Goal: Find specific page/section: Find specific page/section

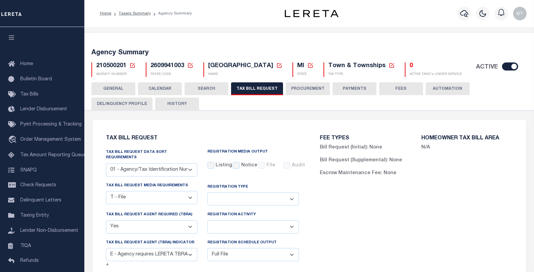
select select "22"
select select "true"
select select "13"
select select "1"
select select
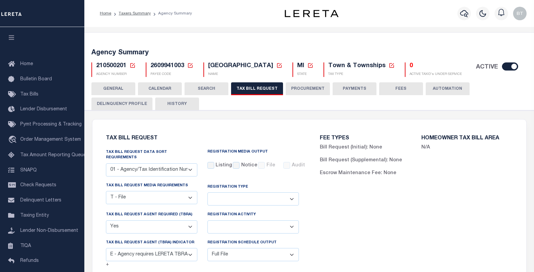
select select "7803021001"
click at [36, 98] on link "Tax Bills" at bounding box center [42, 94] width 84 height 15
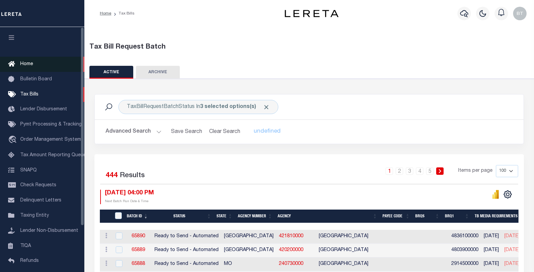
click at [27, 62] on span "Home" at bounding box center [26, 64] width 13 height 5
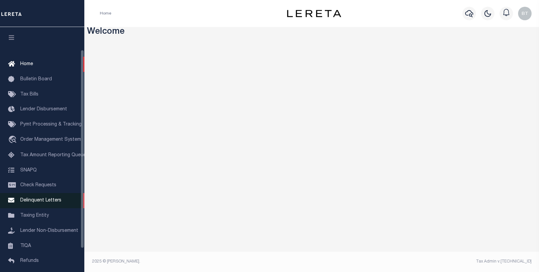
scroll to position [34, 0]
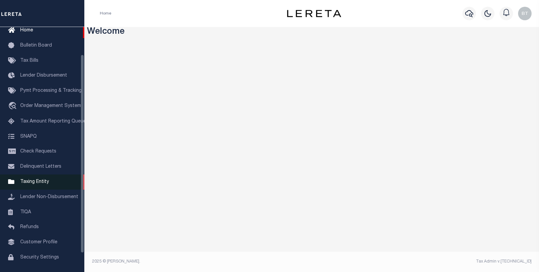
click at [43, 184] on span "Taxing Entity" at bounding box center [34, 181] width 29 height 5
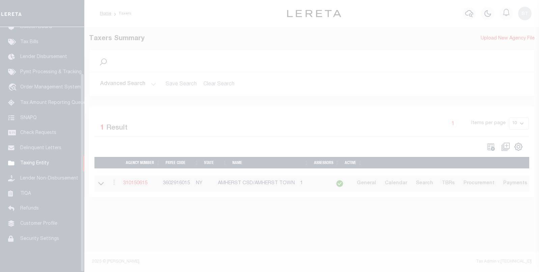
scroll to position [57, 0]
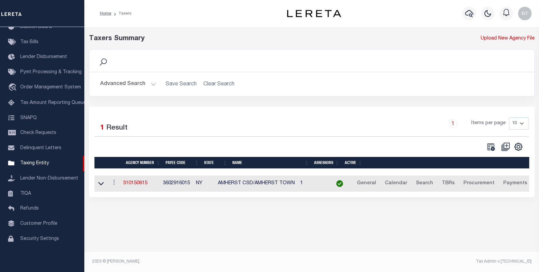
click at [105, 63] on icon at bounding box center [102, 61] width 7 height 7
click at [105, 61] on icon at bounding box center [103, 62] width 9 height 9
click at [150, 84] on button "Advanced Search" at bounding box center [128, 84] width 56 height 13
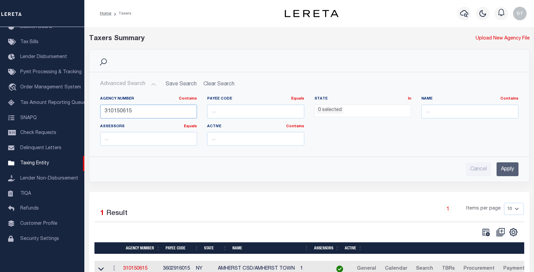
click at [130, 113] on input "310150615" at bounding box center [148, 112] width 97 height 14
paste input "170030000"
type input "170030000"
click at [502, 163] on input "Apply" at bounding box center [507, 169] width 22 height 14
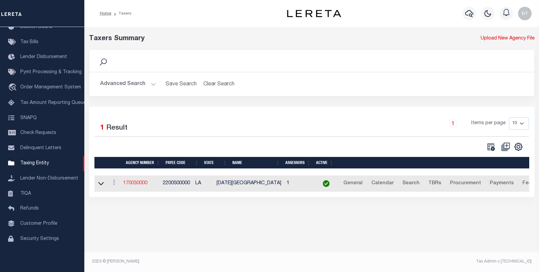
click at [144, 185] on link "170030000" at bounding box center [135, 183] width 24 height 5
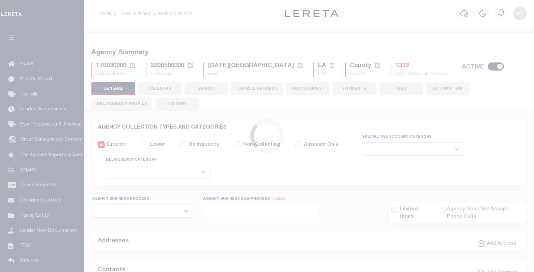
select select
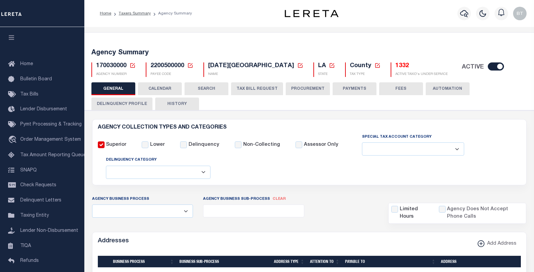
click at [254, 88] on button "TAX BILL REQUEST" at bounding box center [257, 88] width 52 height 13
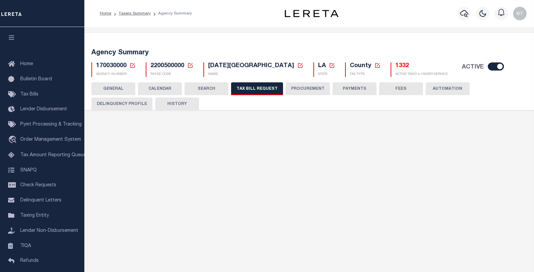
select select "29"
checkbox input "false"
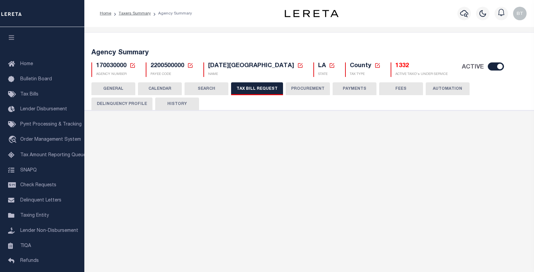
select select "22"
select select "false"
select select
select select "7803021001"
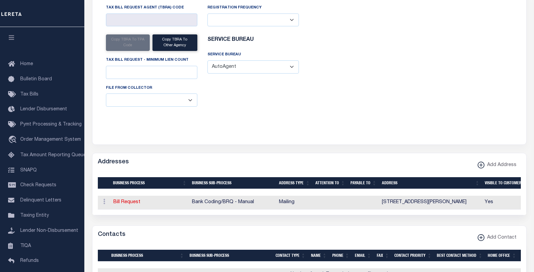
scroll to position [371, 0]
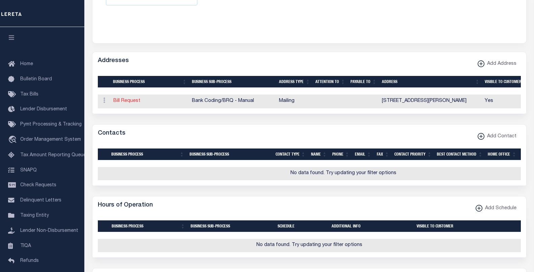
click at [120, 100] on link "Bill Request" at bounding box center [126, 100] width 27 height 5
select select "1"
checkbox input "false"
select select
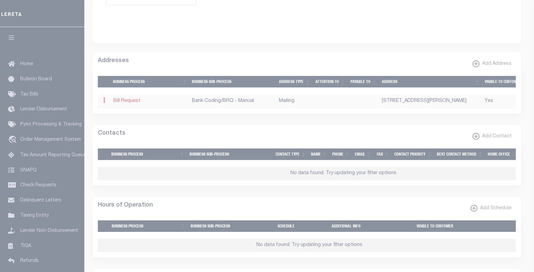
type input "PO BOX 118"
type input "GONZALES"
select select "LA"
type input "70707-0118"
checkbox input "true"
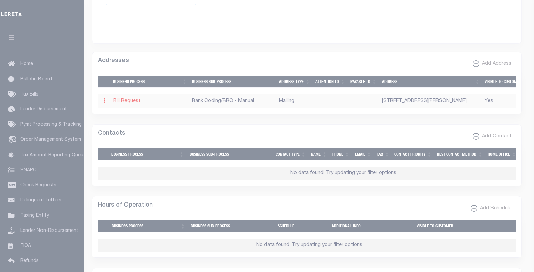
select select "2"
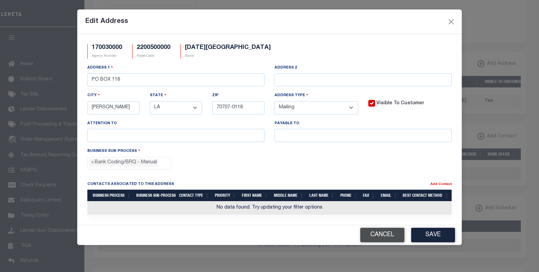
click at [374, 230] on button "Cancel" at bounding box center [382, 235] width 44 height 14
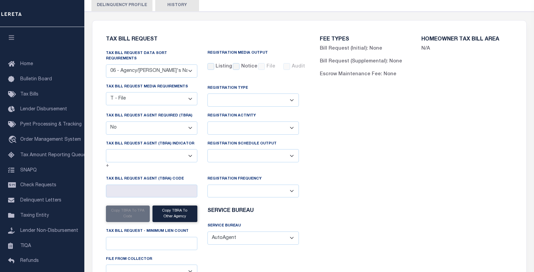
scroll to position [0, 0]
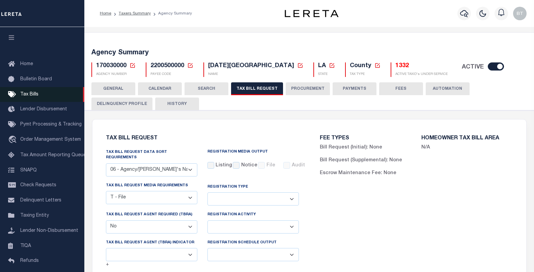
click at [30, 95] on span "Tax Bills" at bounding box center [29, 94] width 18 height 5
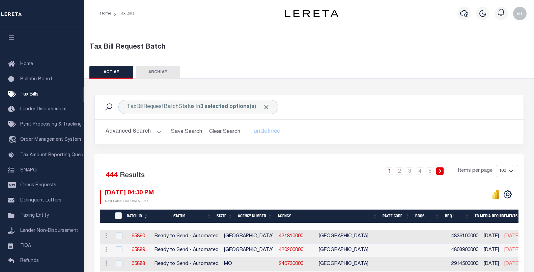
click at [149, 134] on button "Advanced Search" at bounding box center [134, 131] width 56 height 13
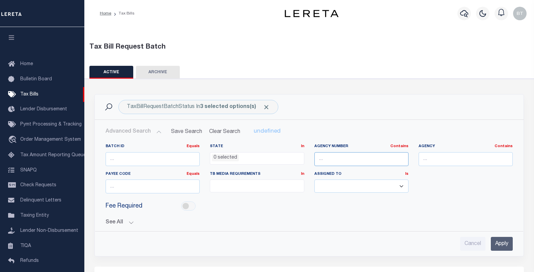
click at [324, 160] on input "text" at bounding box center [361, 159] width 94 height 14
type input "170030000"
click at [502, 241] on input "Apply" at bounding box center [502, 244] width 22 height 14
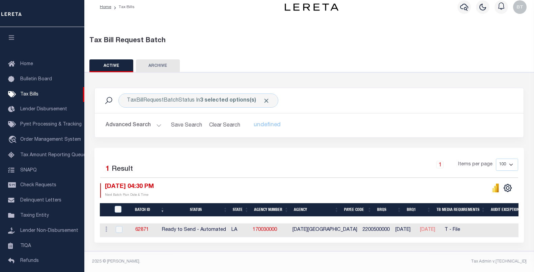
scroll to position [11, 0]
click at [34, 218] on span "Taxing Entity" at bounding box center [34, 215] width 29 height 5
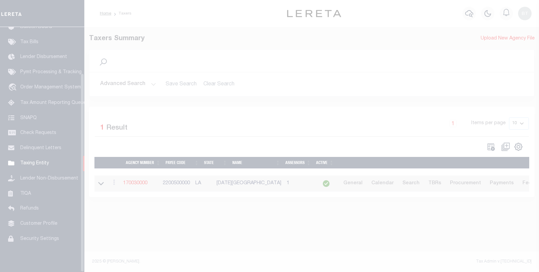
scroll to position [57, 0]
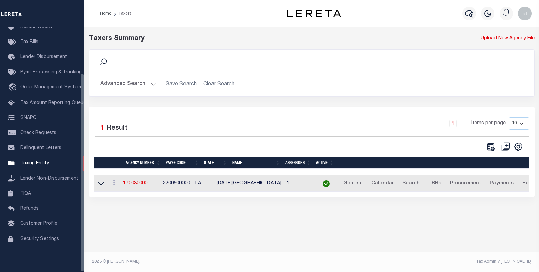
click at [149, 78] on button "Advanced Search" at bounding box center [128, 84] width 56 height 13
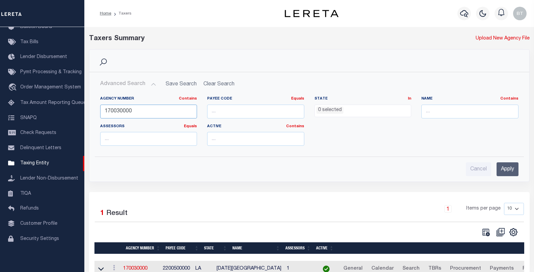
click at [136, 115] on input "170030000" at bounding box center [148, 112] width 97 height 14
type input "170070000"
click at [506, 169] on input "Apply" at bounding box center [507, 169] width 22 height 14
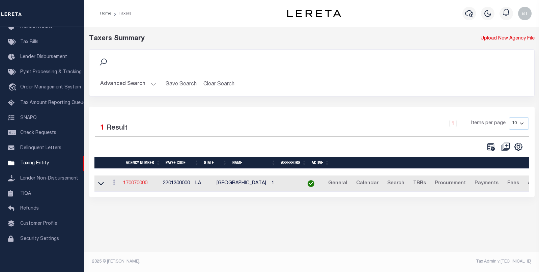
click at [133, 184] on link "170070000" at bounding box center [135, 183] width 24 height 5
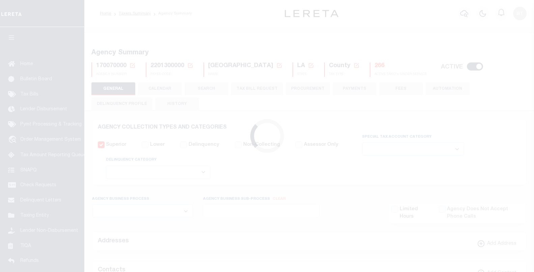
select select
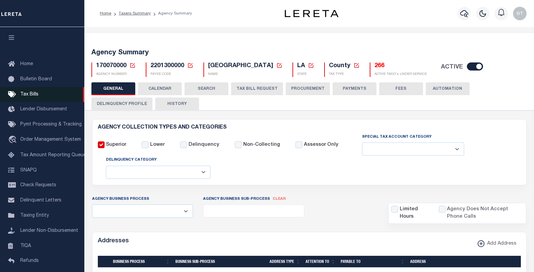
click at [41, 98] on link "Tax Bills" at bounding box center [42, 94] width 84 height 15
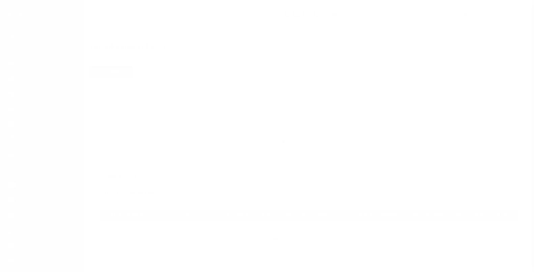
select select
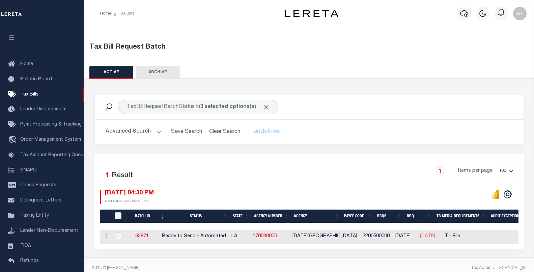
click at [145, 132] on button "Advanced Search" at bounding box center [134, 131] width 56 height 13
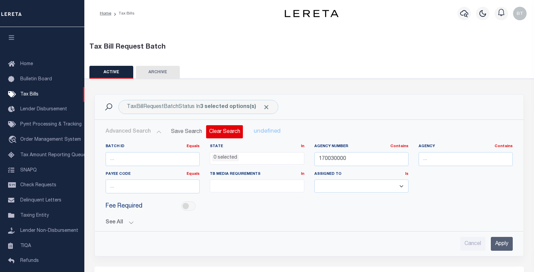
click at [210, 131] on button "Clear Search" at bounding box center [224, 131] width 37 height 13
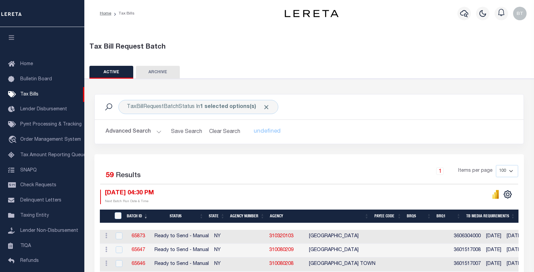
click at [250, 215] on th "Agency Number" at bounding box center [247, 216] width 40 height 14
click at [37, 214] on link "Taxing Entity" at bounding box center [42, 215] width 84 height 15
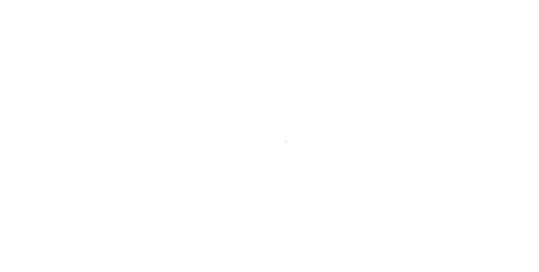
select select
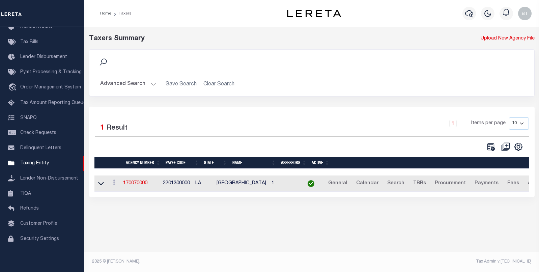
click at [130, 83] on button "Advanced Search" at bounding box center [128, 84] width 56 height 13
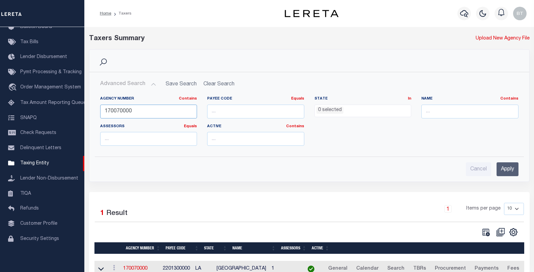
click at [130, 111] on input "170070000" at bounding box center [148, 112] width 97 height 14
type input "170078801"
click at [511, 171] on input "Apply" at bounding box center [507, 169] width 22 height 14
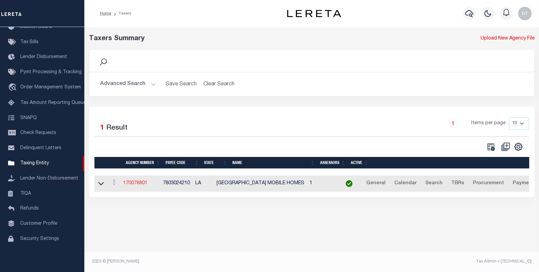
click at [144, 185] on link "170078801" at bounding box center [135, 183] width 24 height 5
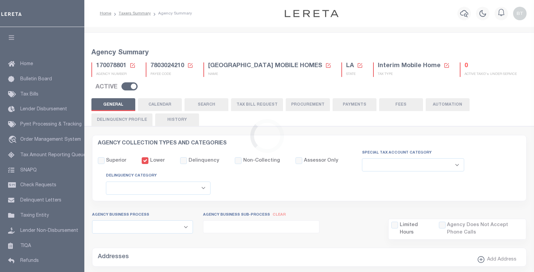
select select
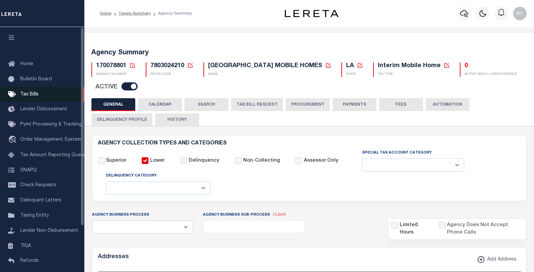
click at [37, 97] on span "Tax Bills" at bounding box center [29, 94] width 18 height 5
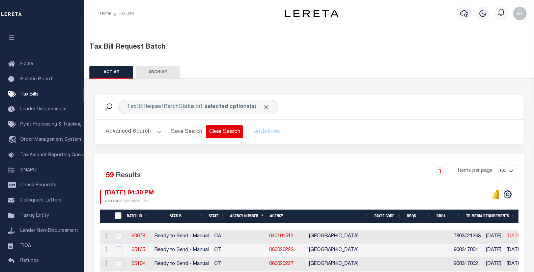
click at [231, 135] on button "Clear Search" at bounding box center [224, 131] width 37 height 13
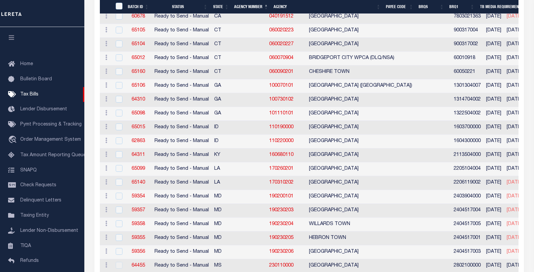
scroll to position [236, 0]
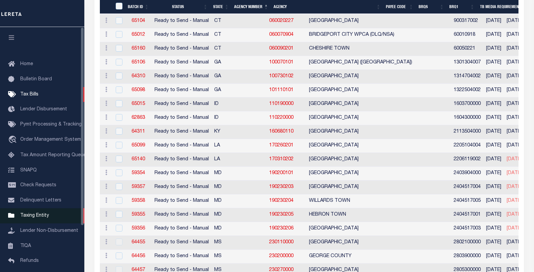
click at [35, 216] on span "Taxing Entity" at bounding box center [34, 215] width 29 height 5
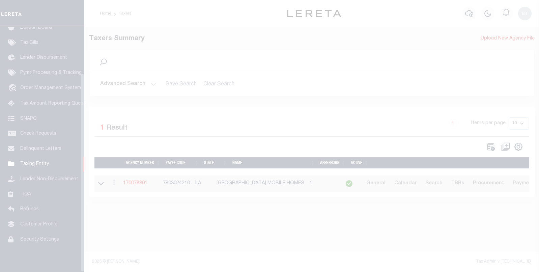
scroll to position [57, 0]
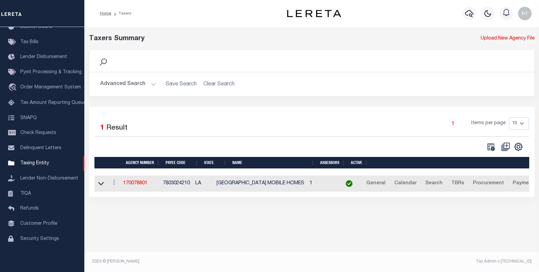
click at [147, 87] on button "Advanced Search" at bounding box center [128, 84] width 56 height 13
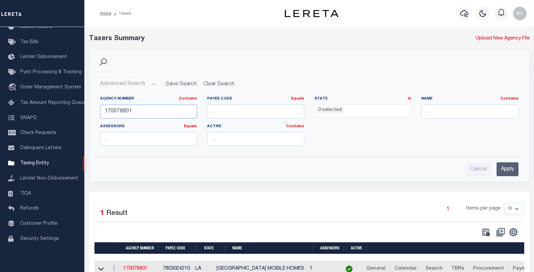
click at [128, 113] on input "170078801" at bounding box center [148, 112] width 97 height 14
type input "170080102"
click at [505, 169] on input "Apply" at bounding box center [507, 169] width 22 height 14
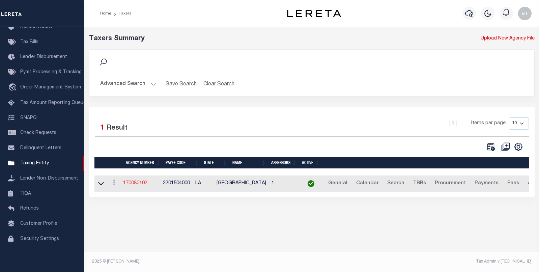
click at [139, 185] on link "170080102" at bounding box center [135, 183] width 24 height 5
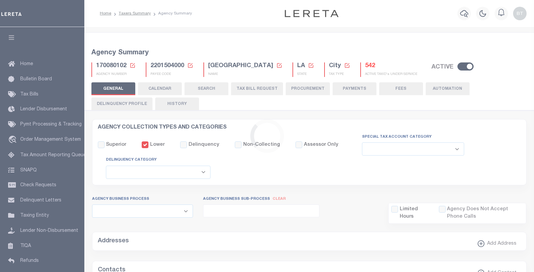
select select
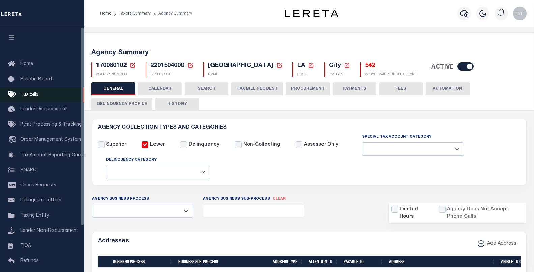
click at [26, 93] on span "Tax Bills" at bounding box center [29, 94] width 18 height 5
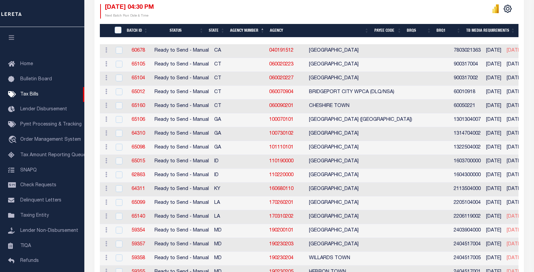
scroll to position [202, 0]
